Goal: Task Accomplishment & Management: Manage account settings

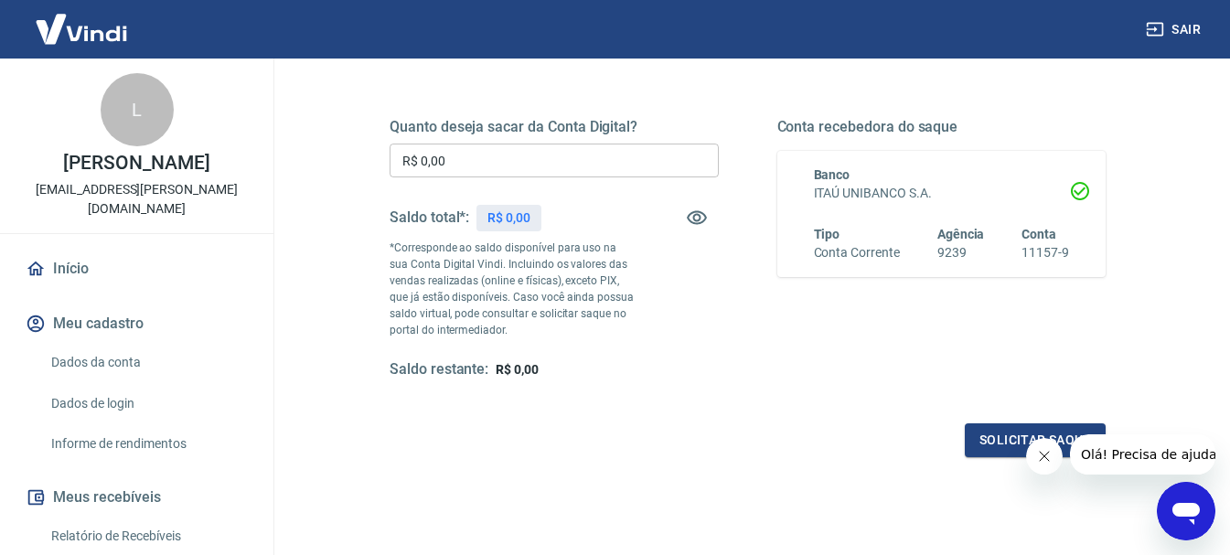
scroll to position [274, 0]
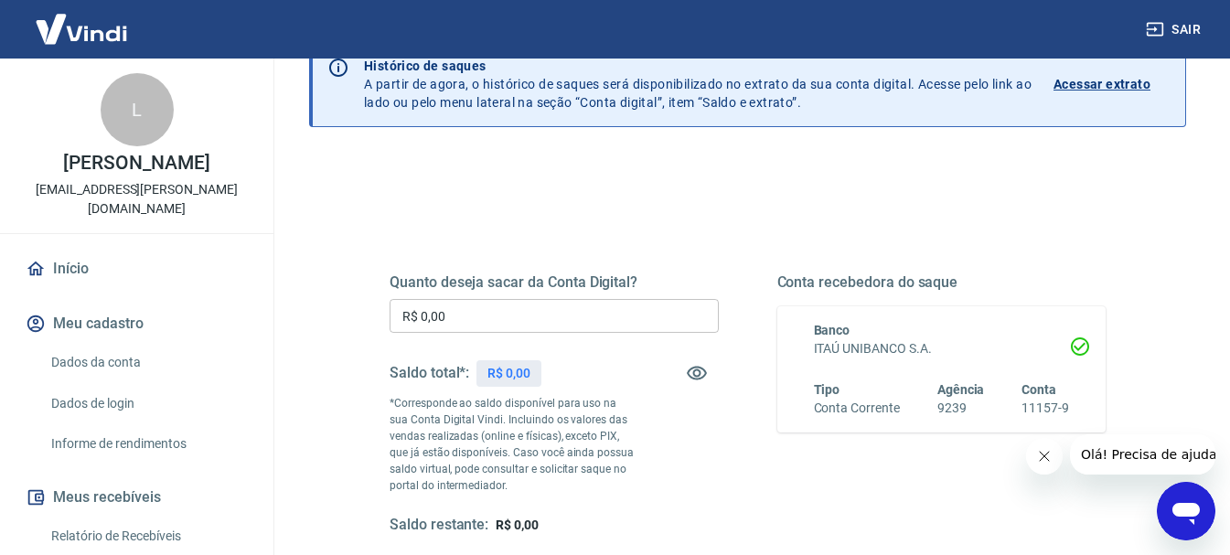
scroll to position [274, 0]
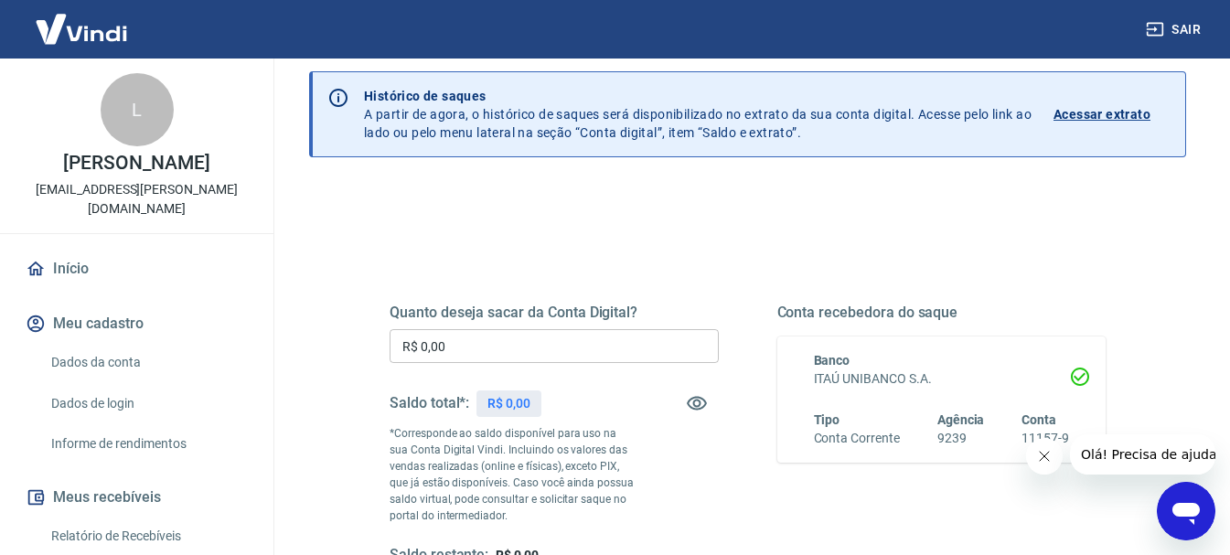
scroll to position [183, 0]
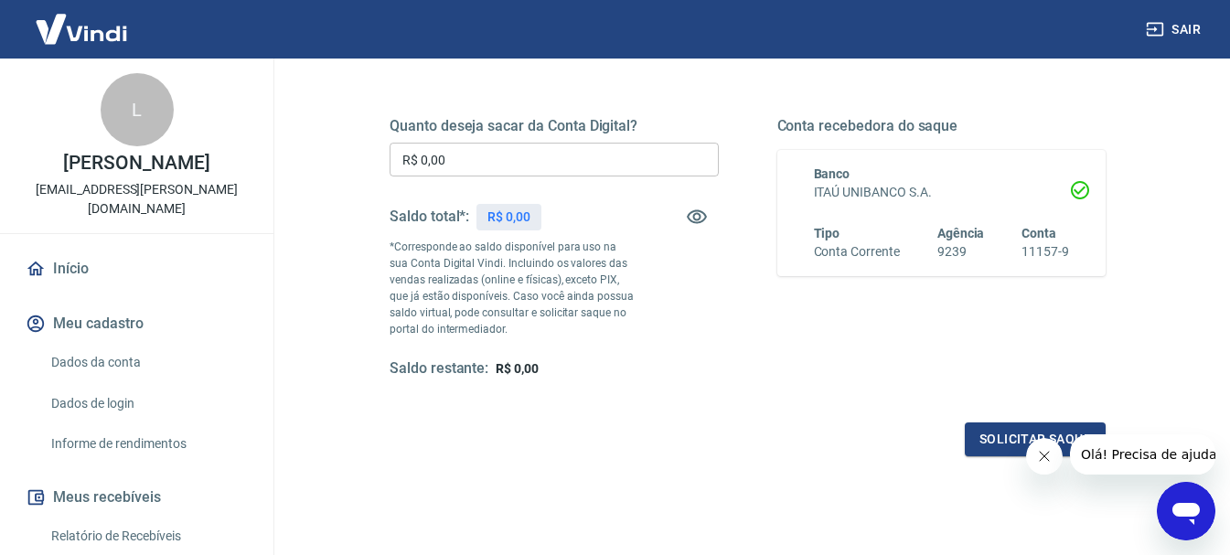
scroll to position [274, 0]
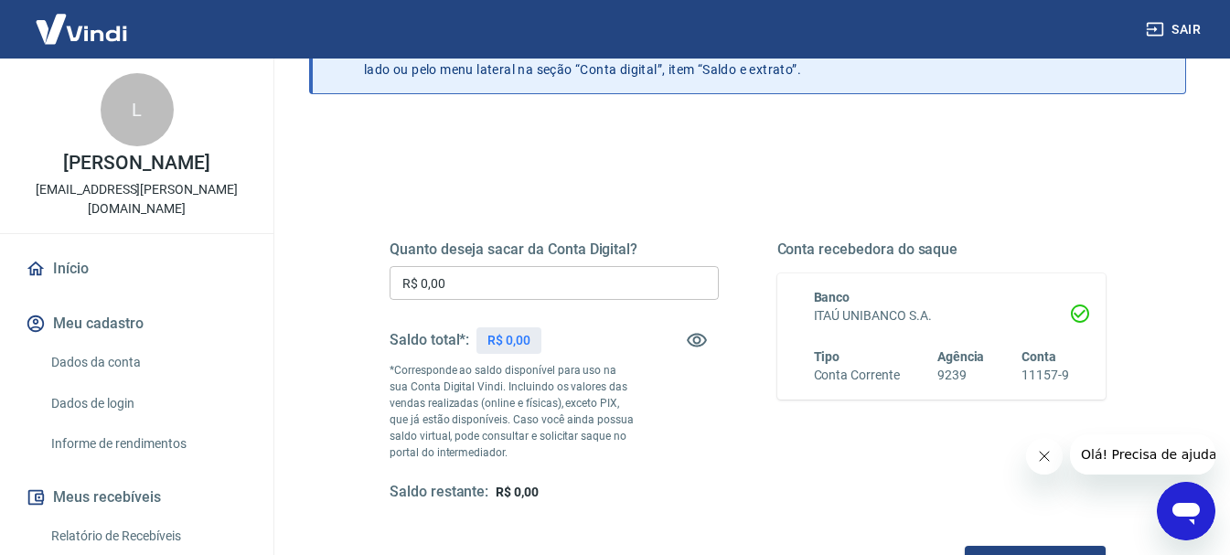
scroll to position [91, 0]
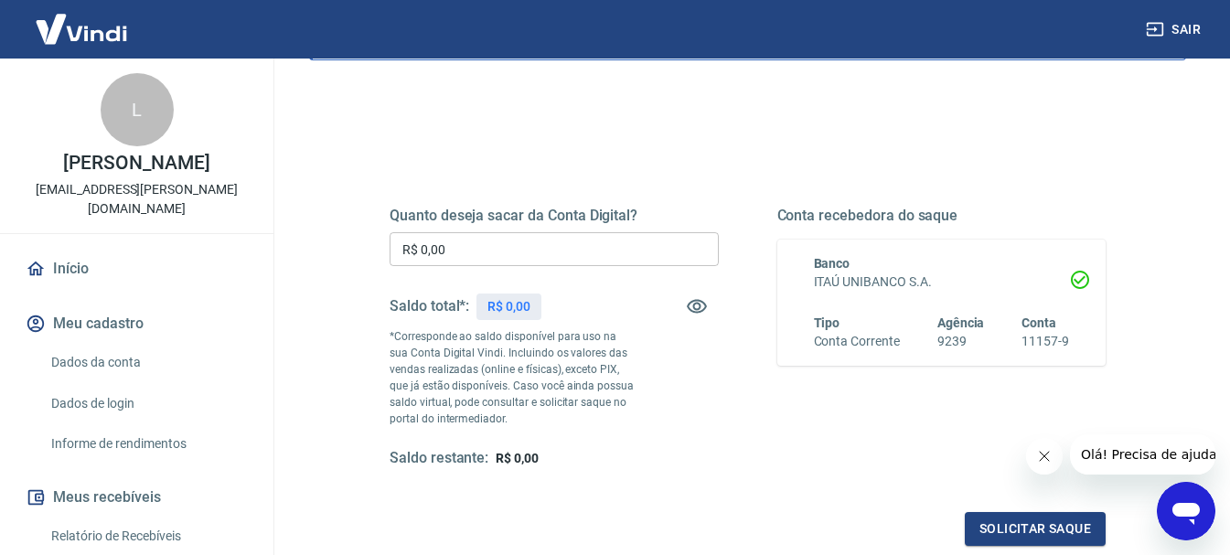
scroll to position [274, 0]
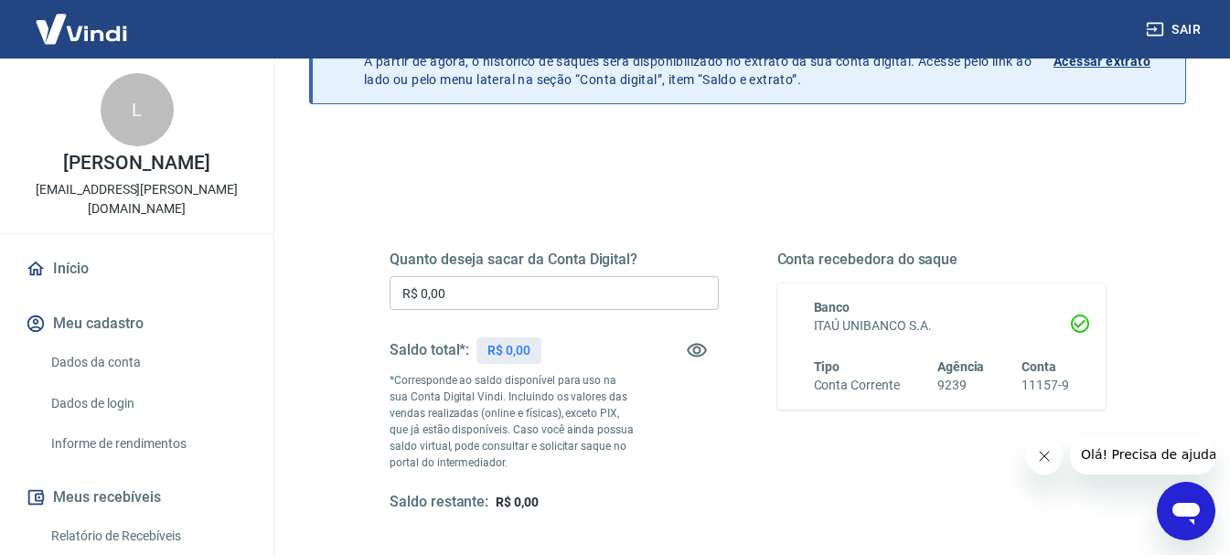
scroll to position [274, 0]
